Goal: Task Accomplishment & Management: Manage account settings

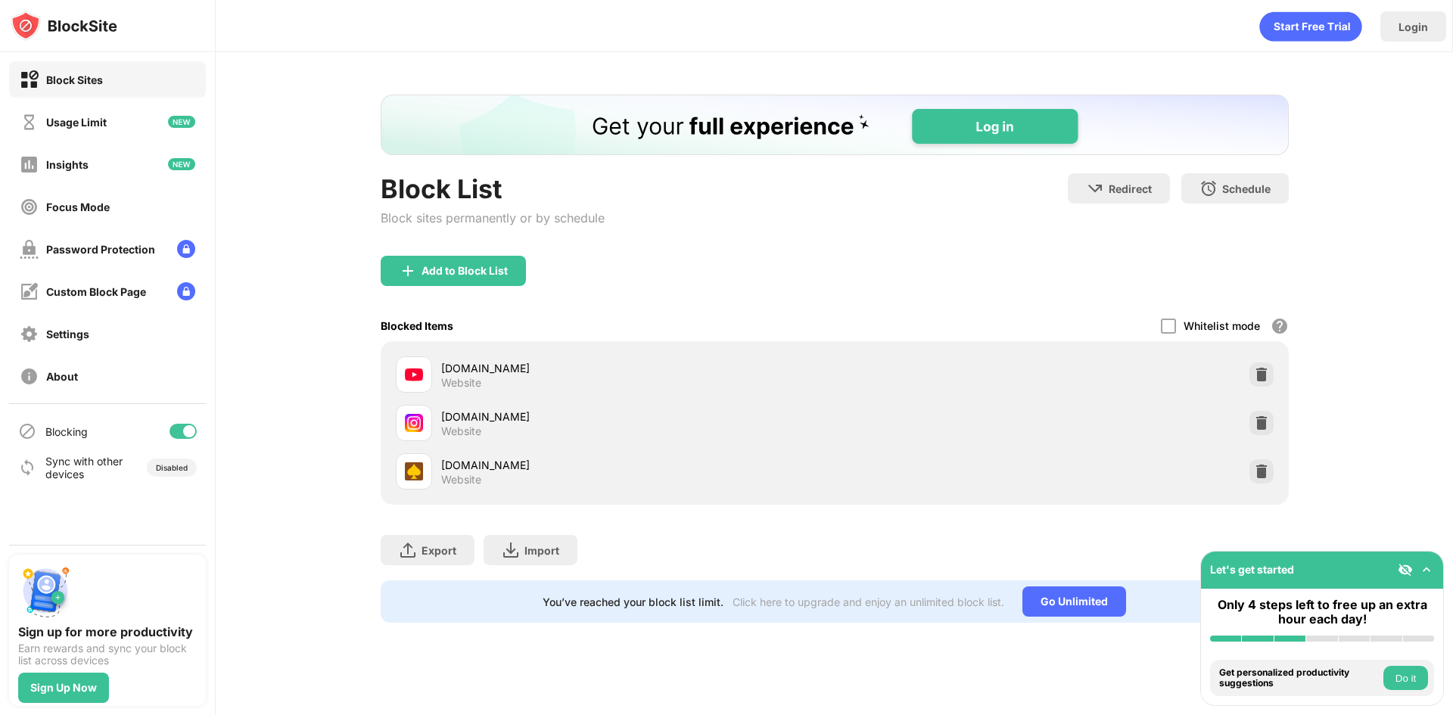
drag, startPoint x: 167, startPoint y: 433, endPoint x: 187, endPoint y: 397, distance: 40.7
click at [167, 433] on div "Blocking" at bounding box center [107, 431] width 197 height 36
click at [176, 435] on div at bounding box center [183, 431] width 27 height 15
